Goal: Information Seeking & Learning: Learn about a topic

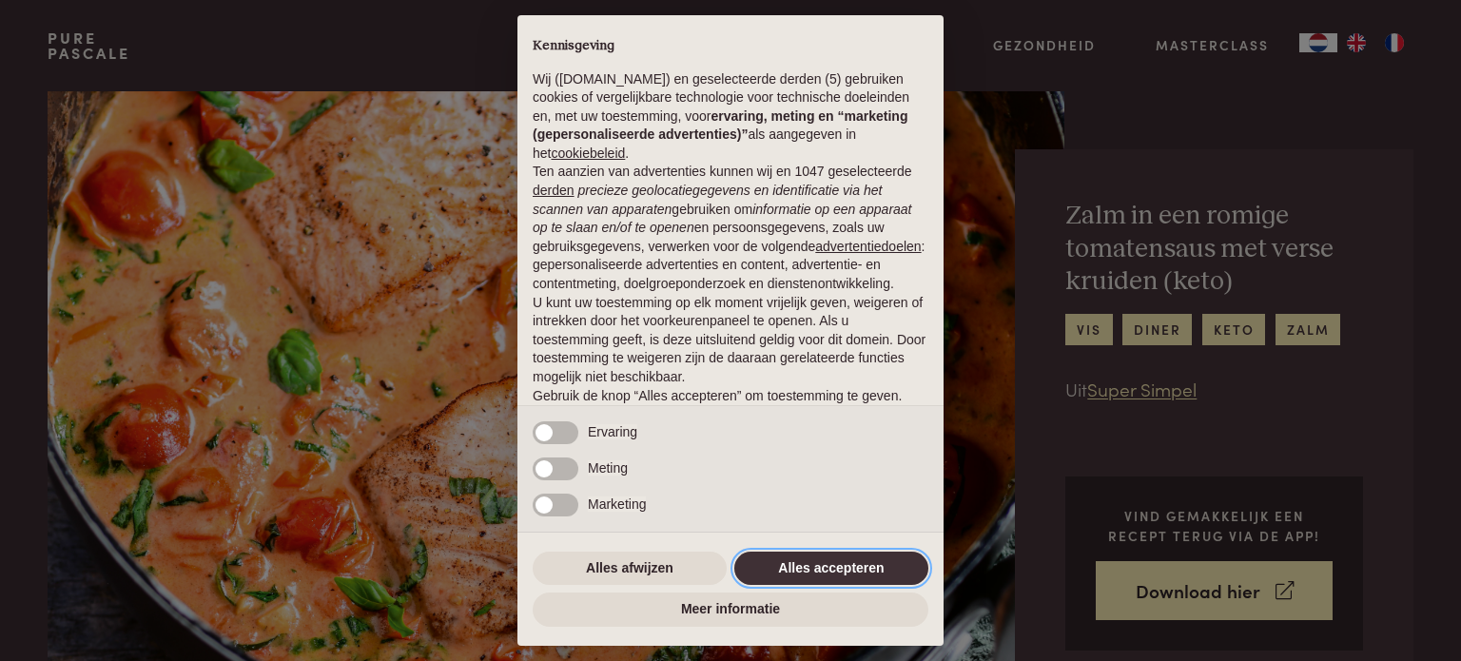
click at [797, 573] on button "Alles accepteren" at bounding box center [831, 569] width 194 height 34
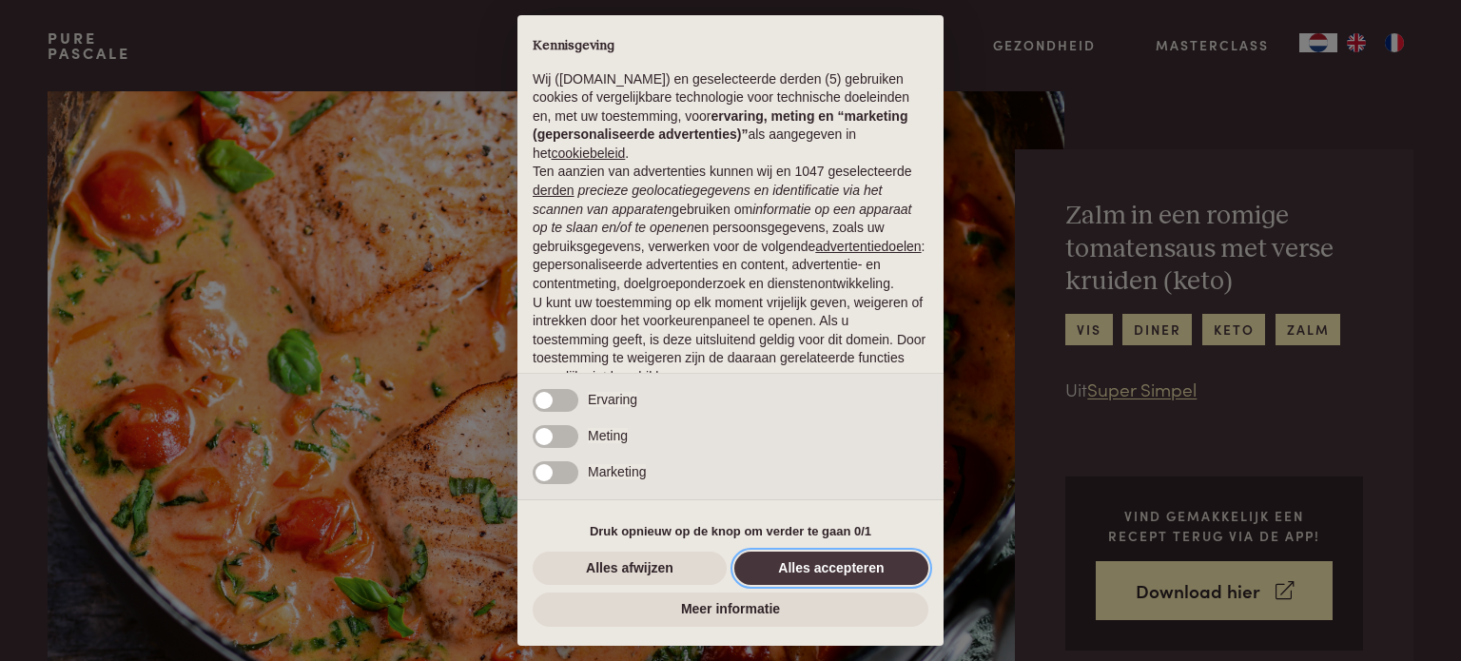
scroll to position [85, 0]
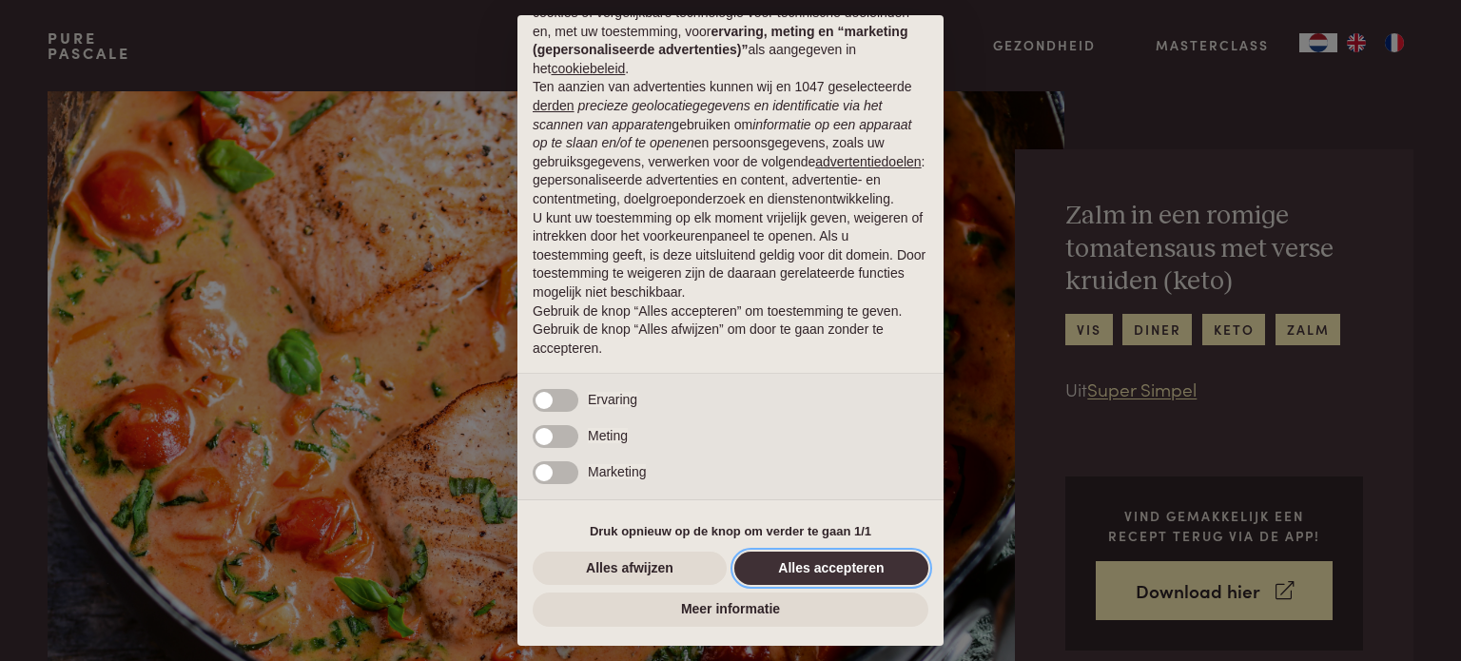
click at [799, 567] on button "Alles accepteren" at bounding box center [831, 569] width 194 height 34
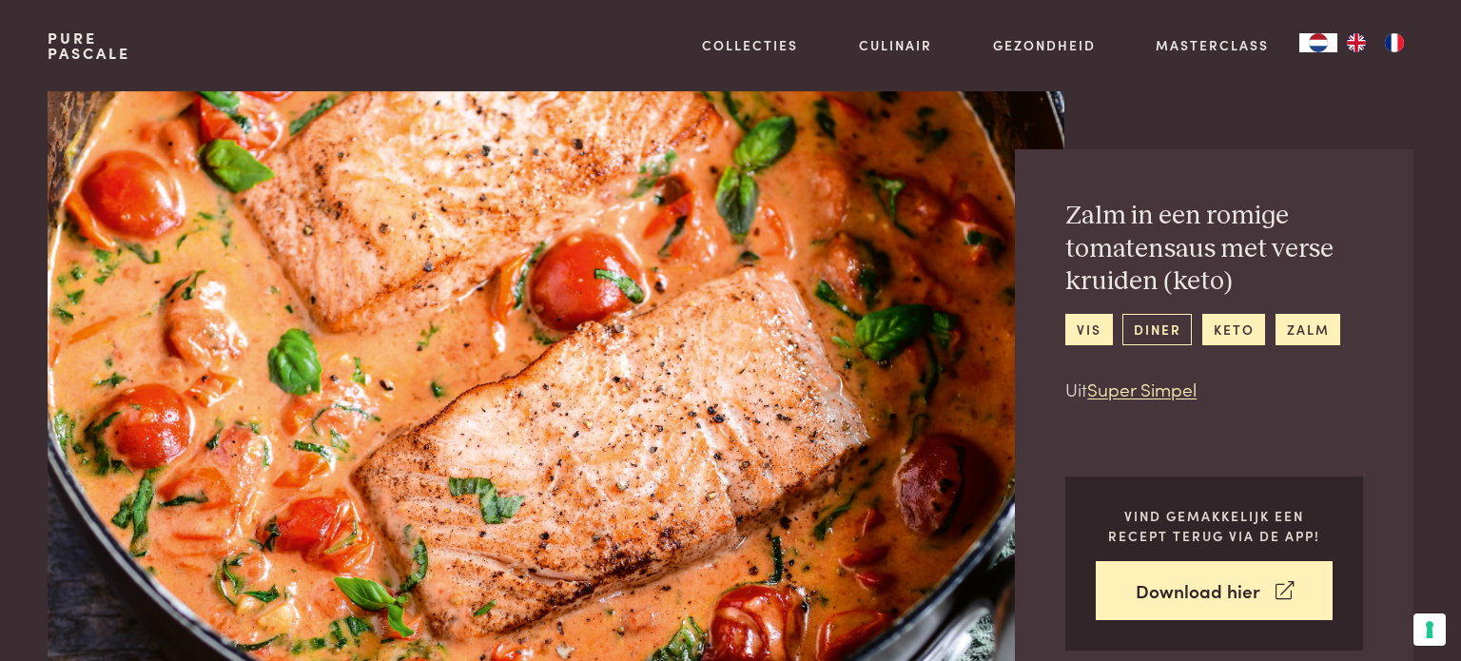
click at [1157, 322] on link "diner" at bounding box center [1157, 329] width 69 height 31
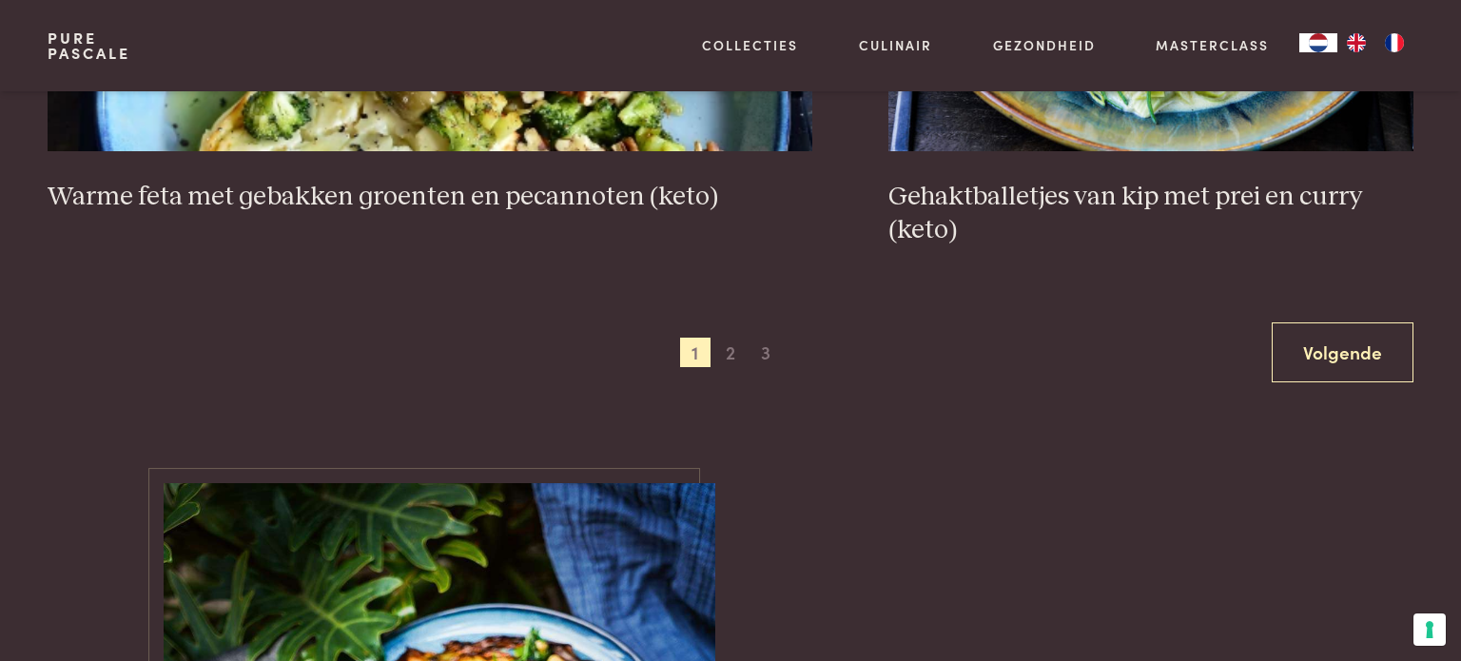
scroll to position [3786, 0]
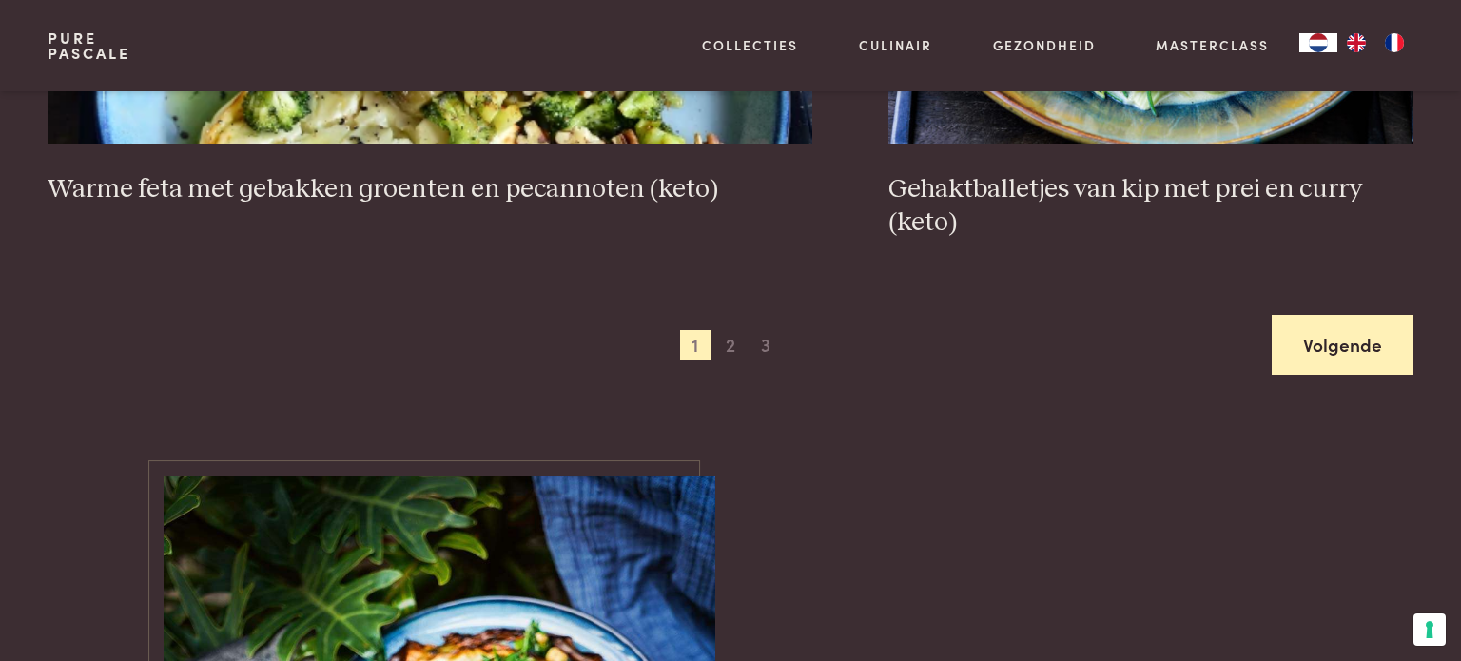
click at [1316, 360] on link "Volgende" at bounding box center [1343, 345] width 142 height 60
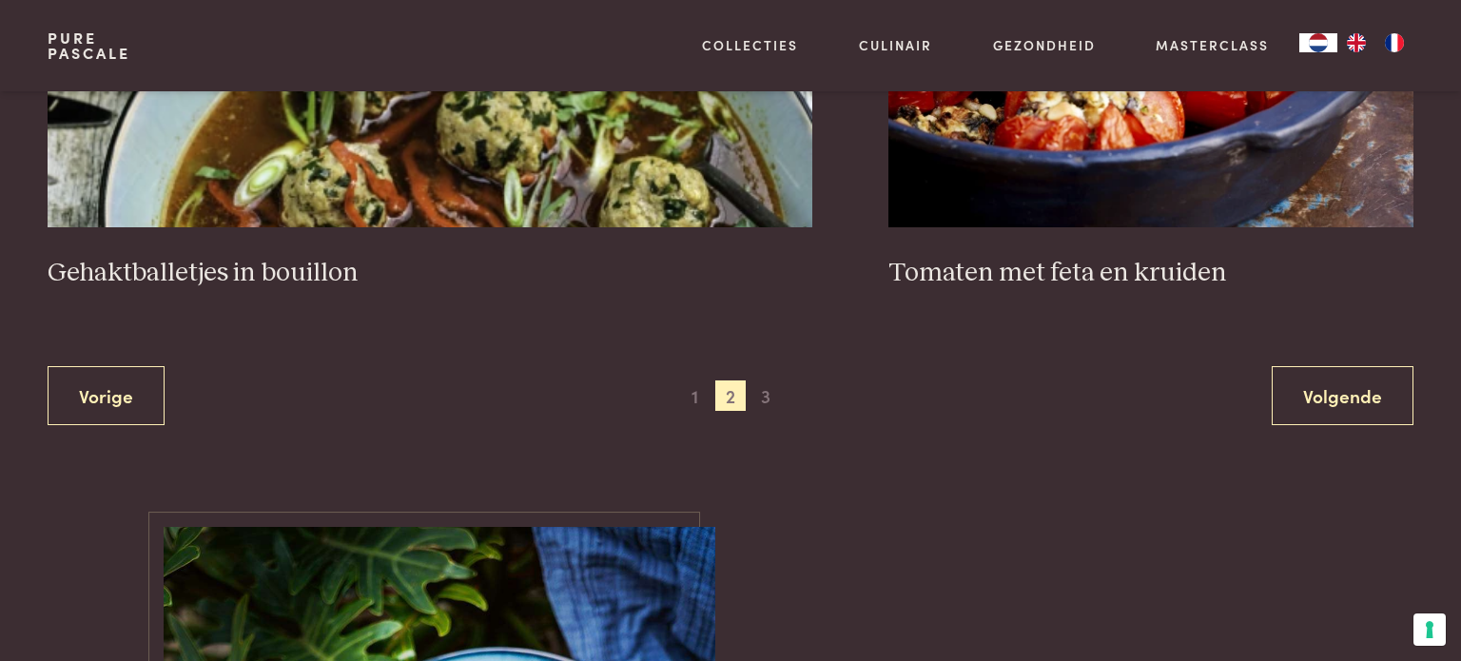
scroll to position [3706, 0]
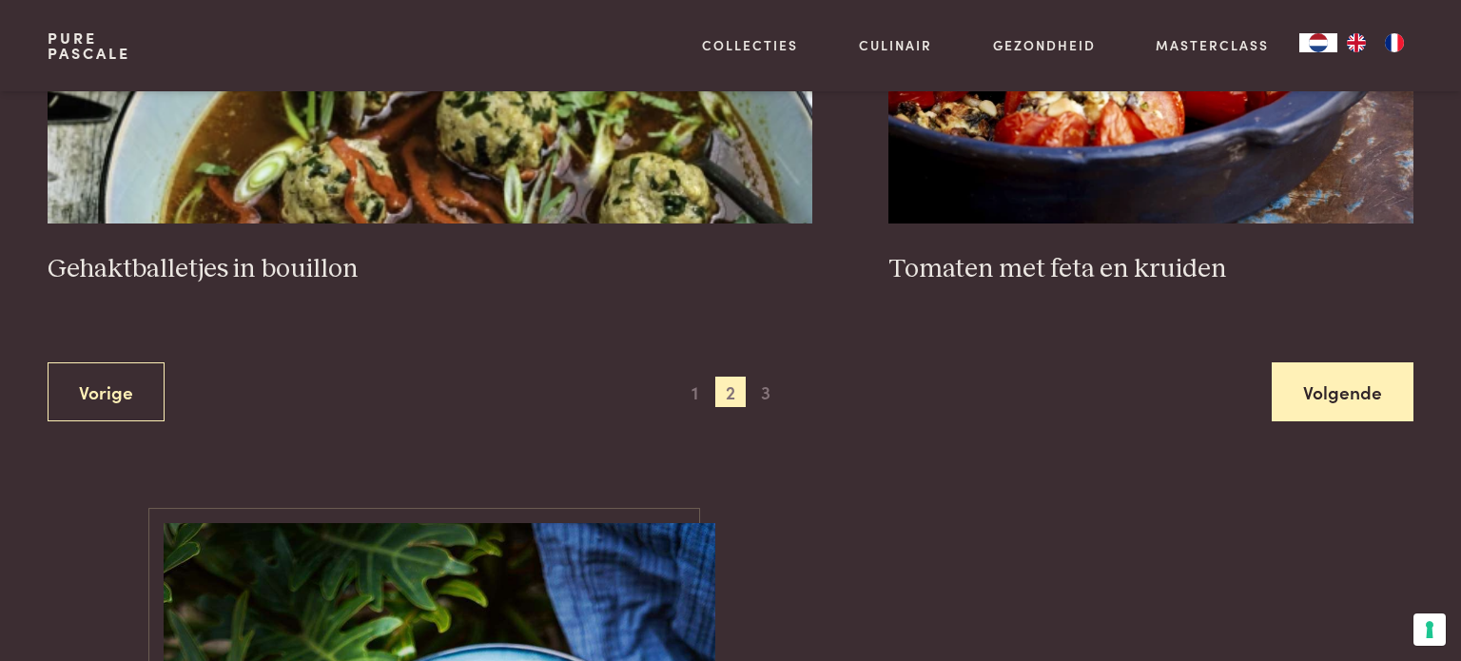
click at [1363, 389] on link "Volgende" at bounding box center [1343, 392] width 142 height 60
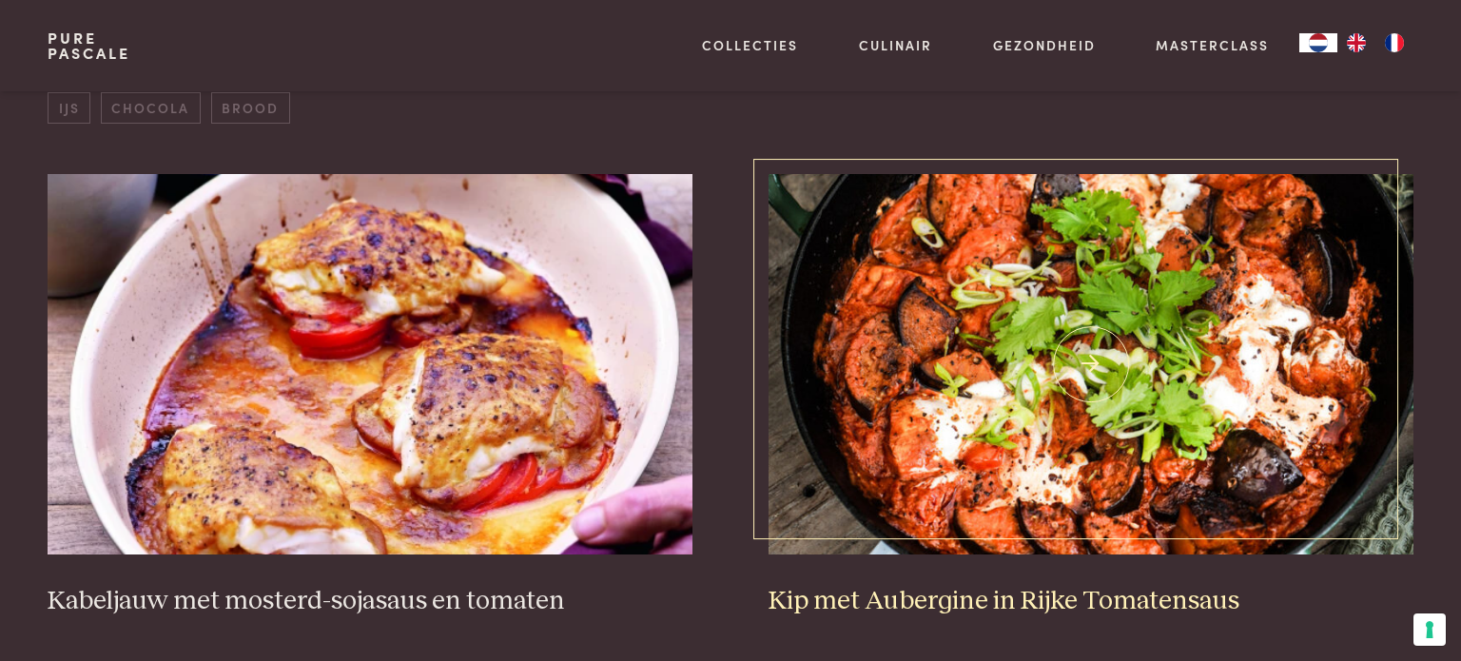
scroll to position [714, 0]
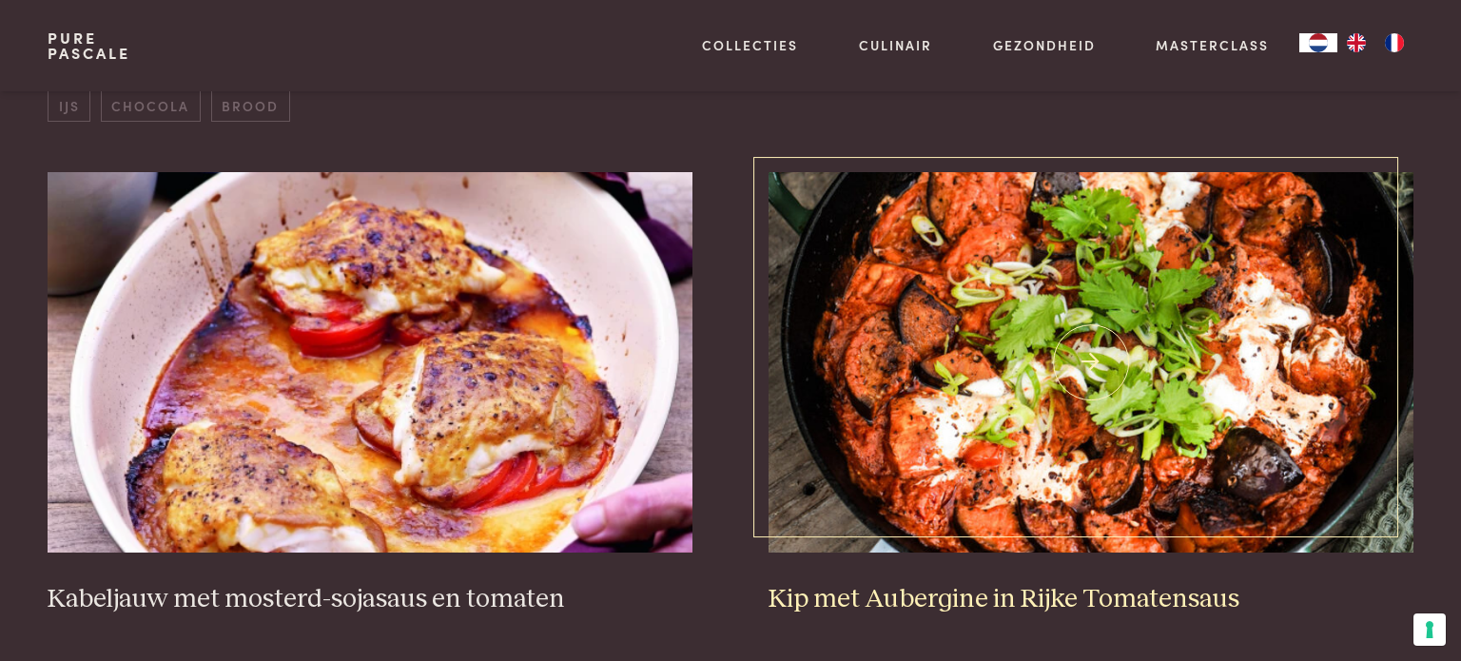
click at [1402, 294] on img at bounding box center [1091, 362] width 645 height 381
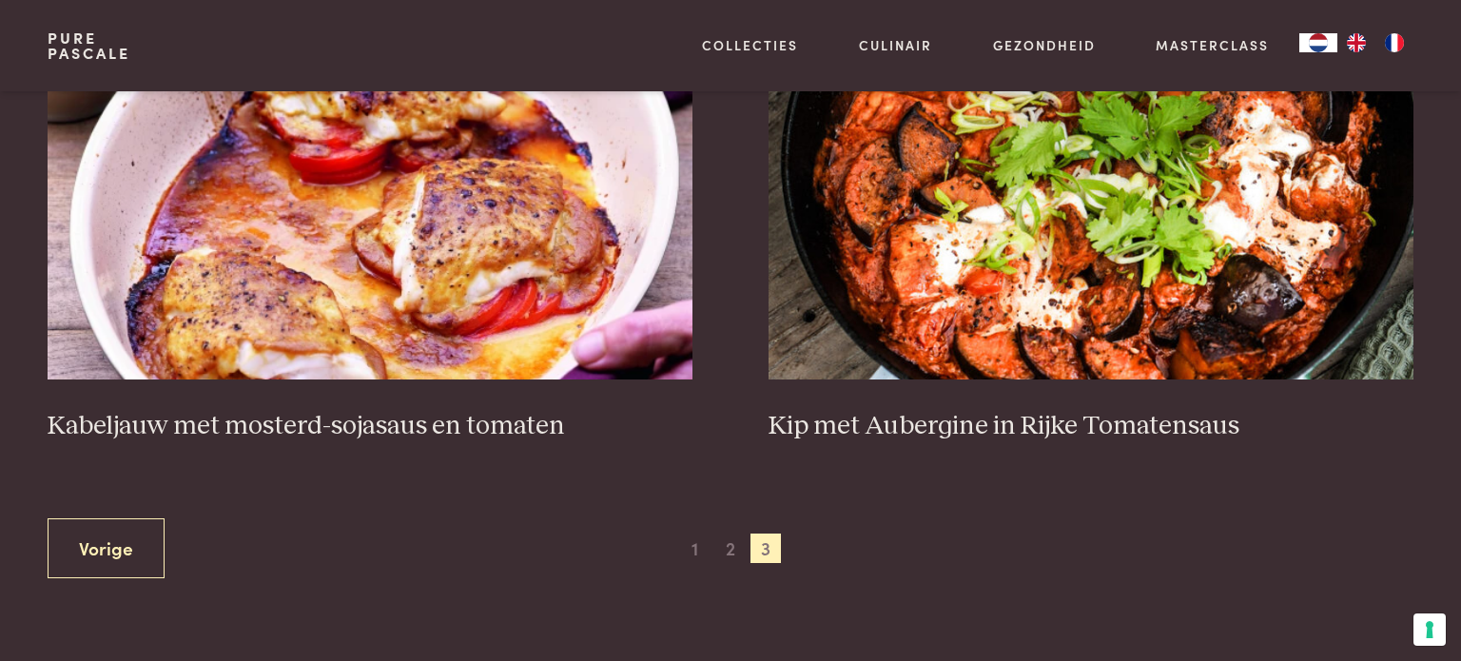
scroll to position [894, 0]
